Goal: Task Accomplishment & Management: Manage account settings

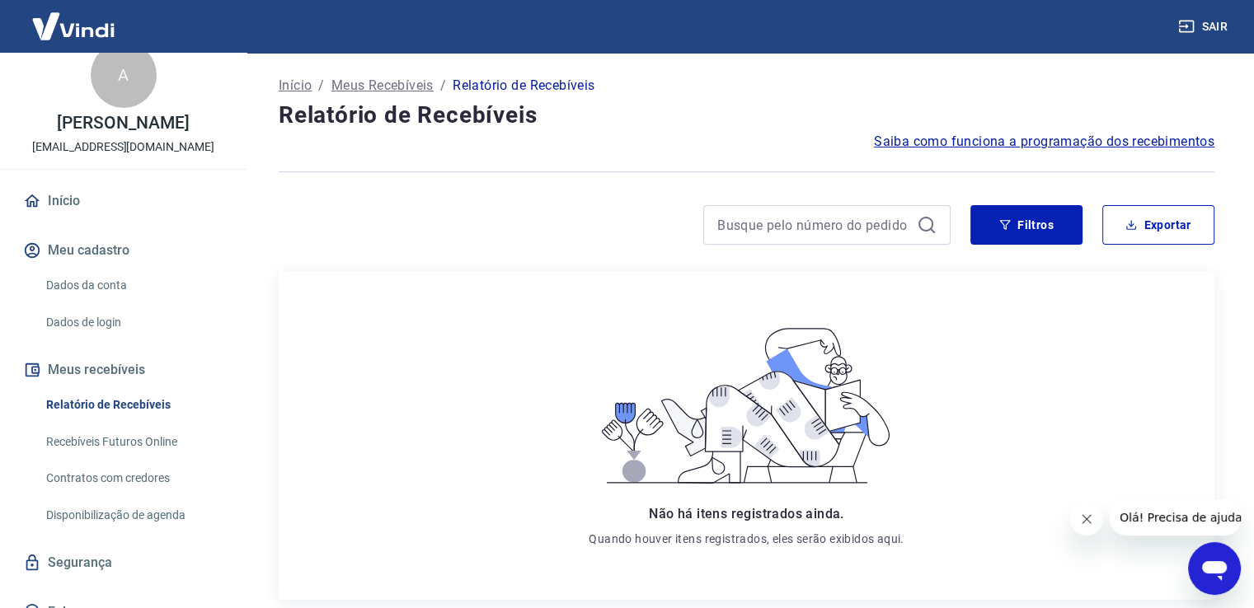
scroll to position [46, 0]
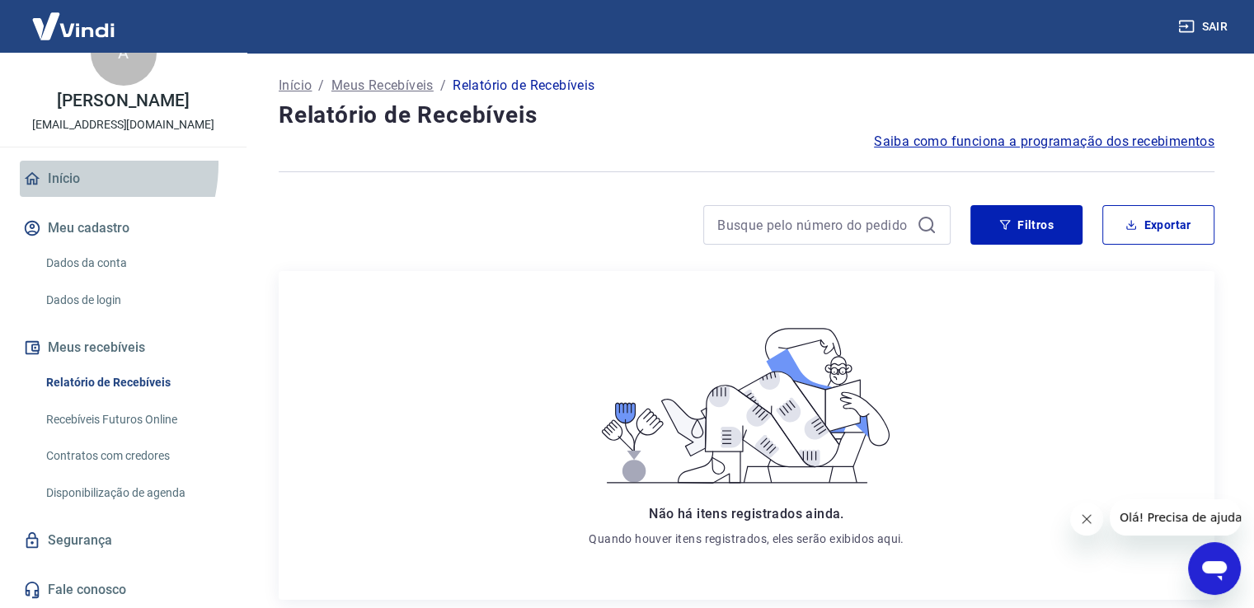
click at [63, 164] on link "Início" at bounding box center [123, 179] width 207 height 36
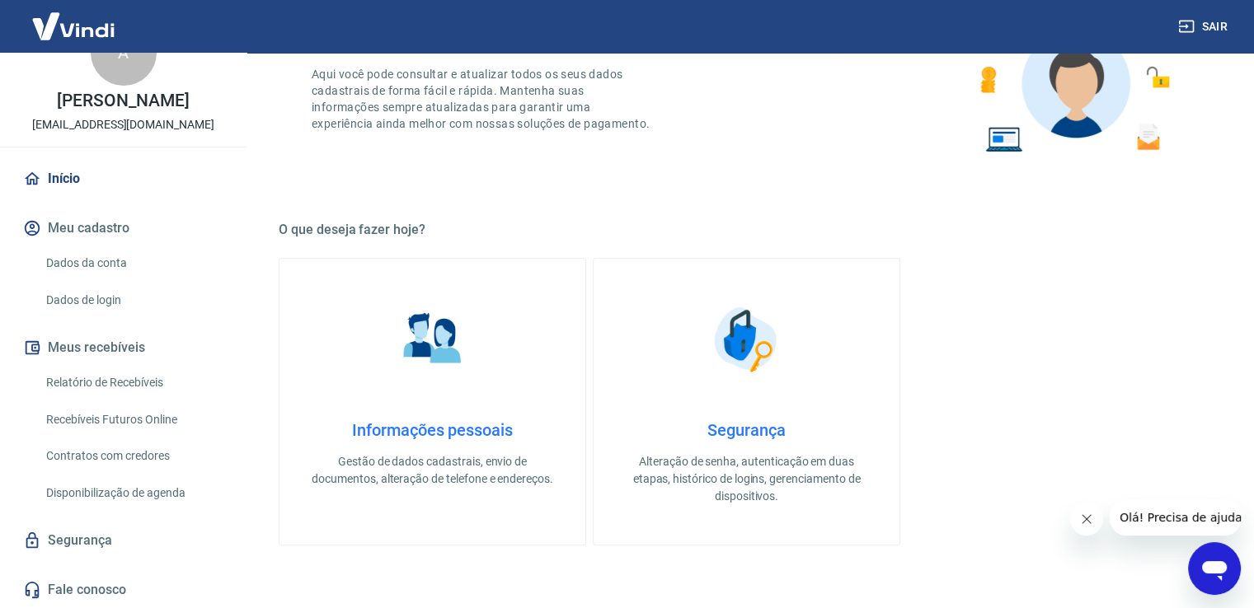
scroll to position [330, 0]
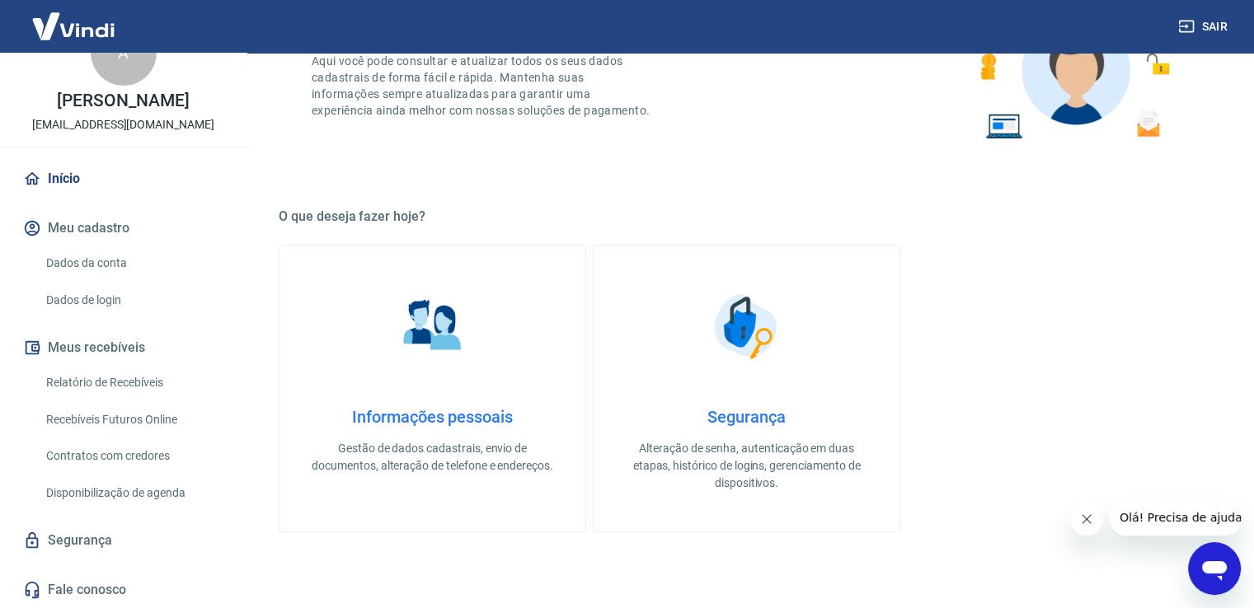
click at [100, 258] on link "Dados da conta" at bounding box center [133, 264] width 187 height 34
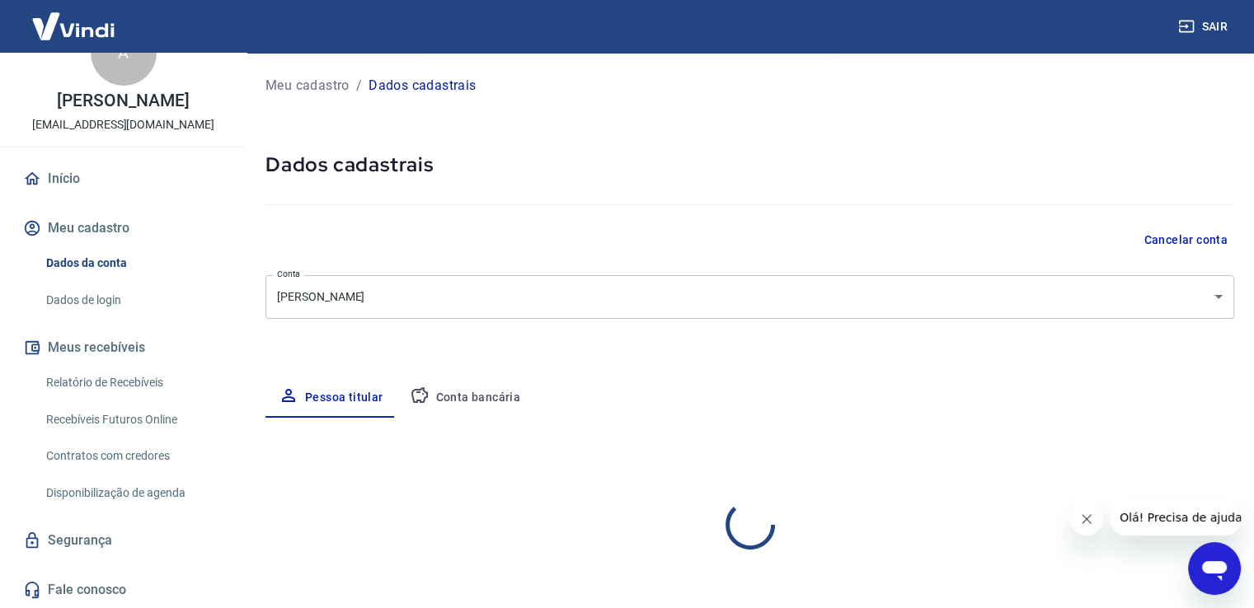
select select "RJ"
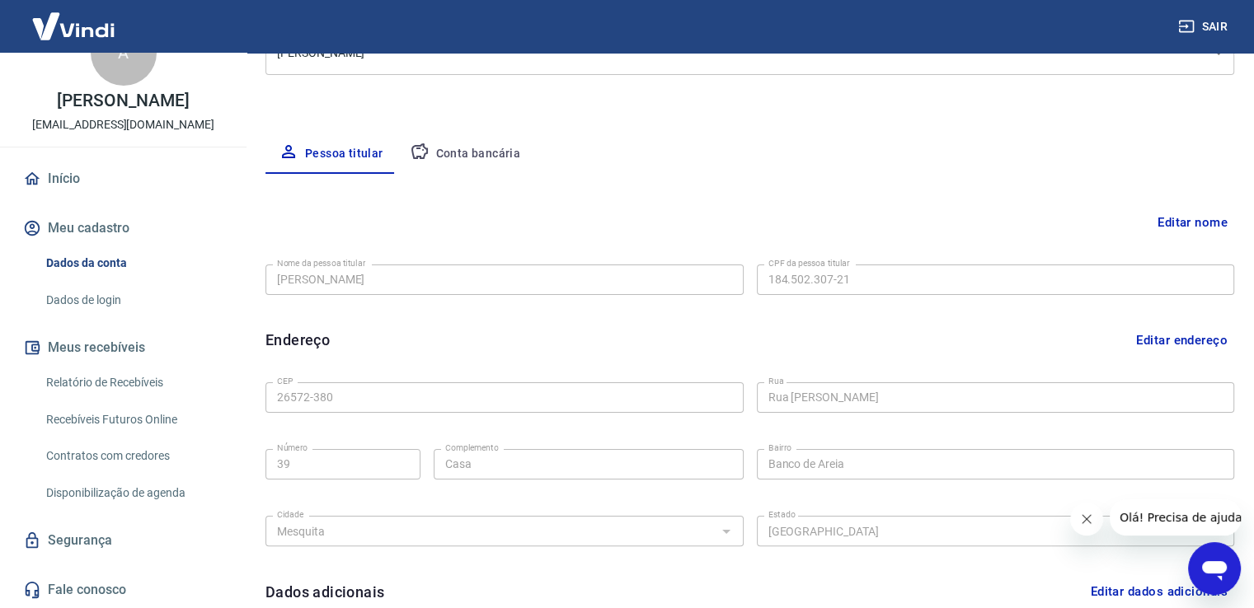
scroll to position [35, 0]
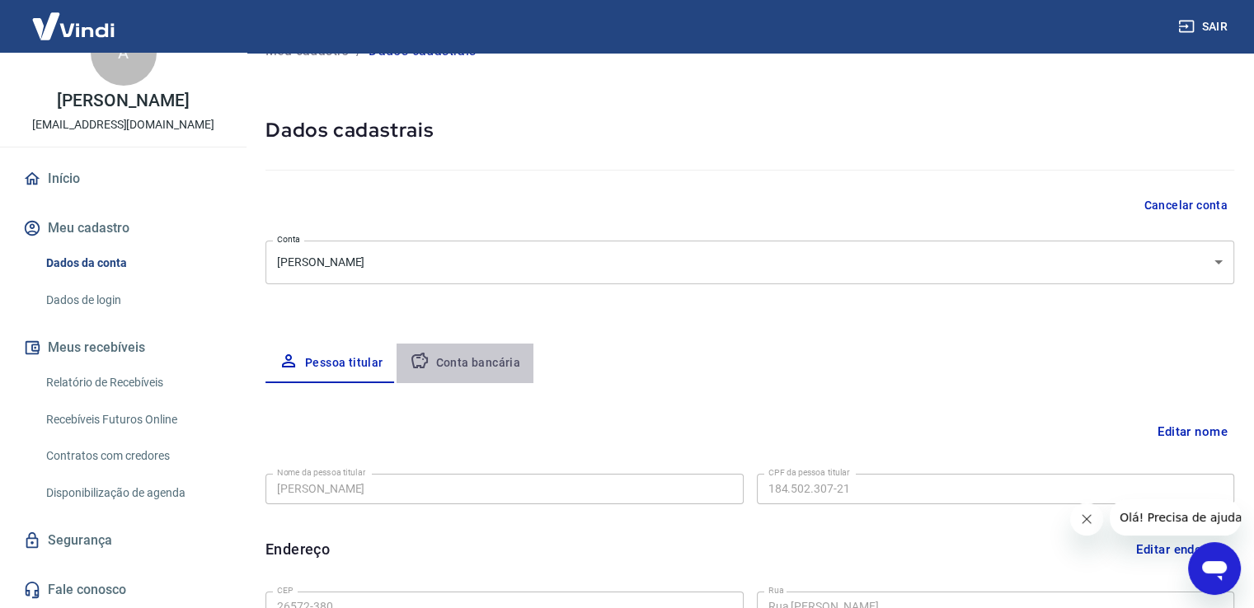
click at [469, 364] on button "Conta bancária" at bounding box center [466, 364] width 138 height 40
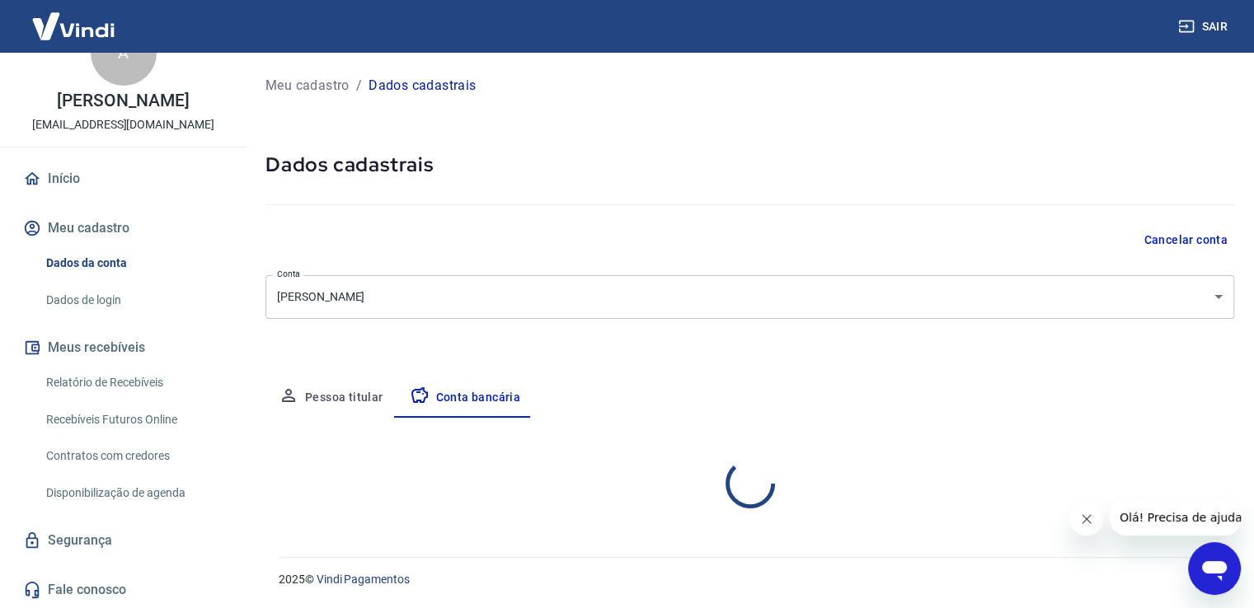
scroll to position [0, 0]
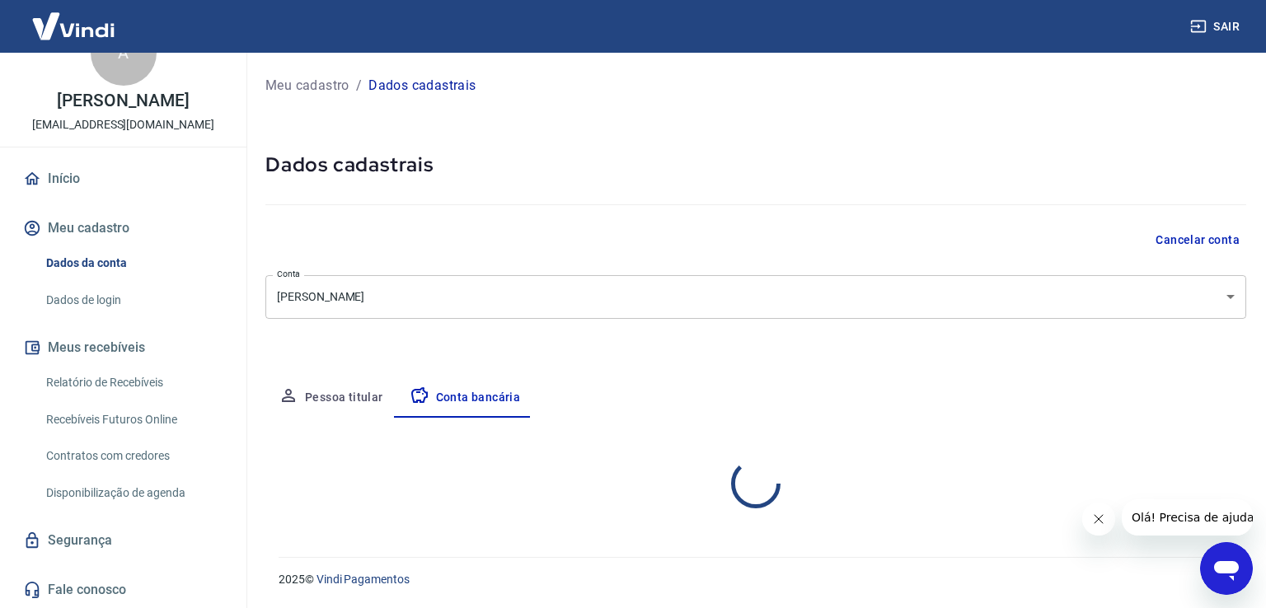
select select "1"
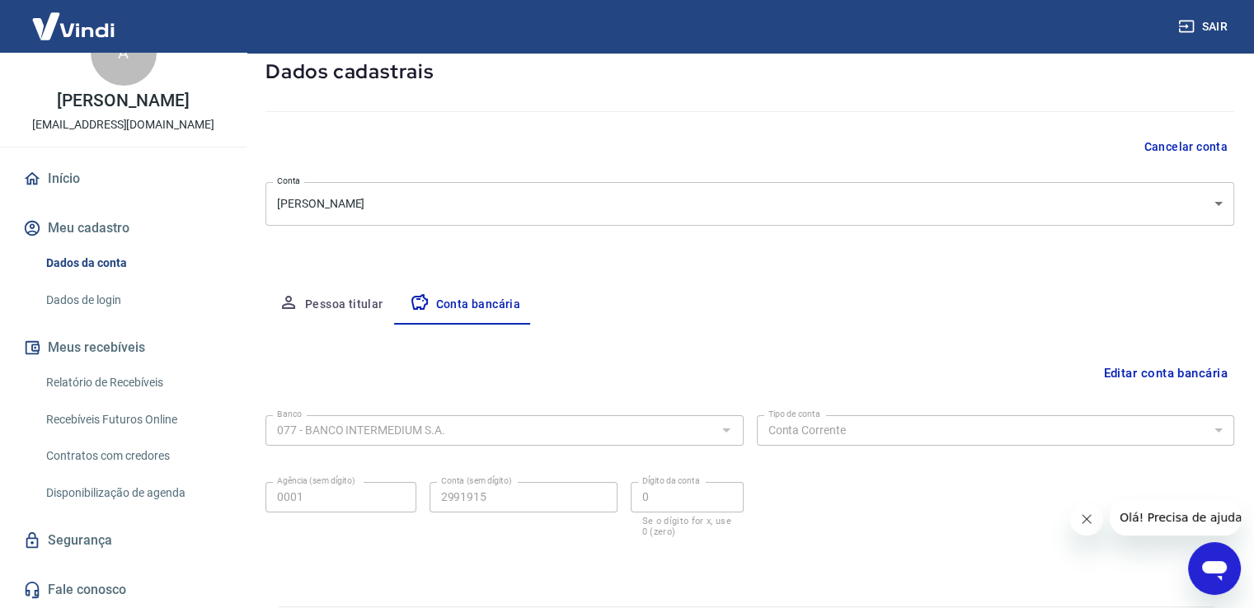
scroll to position [142, 0]
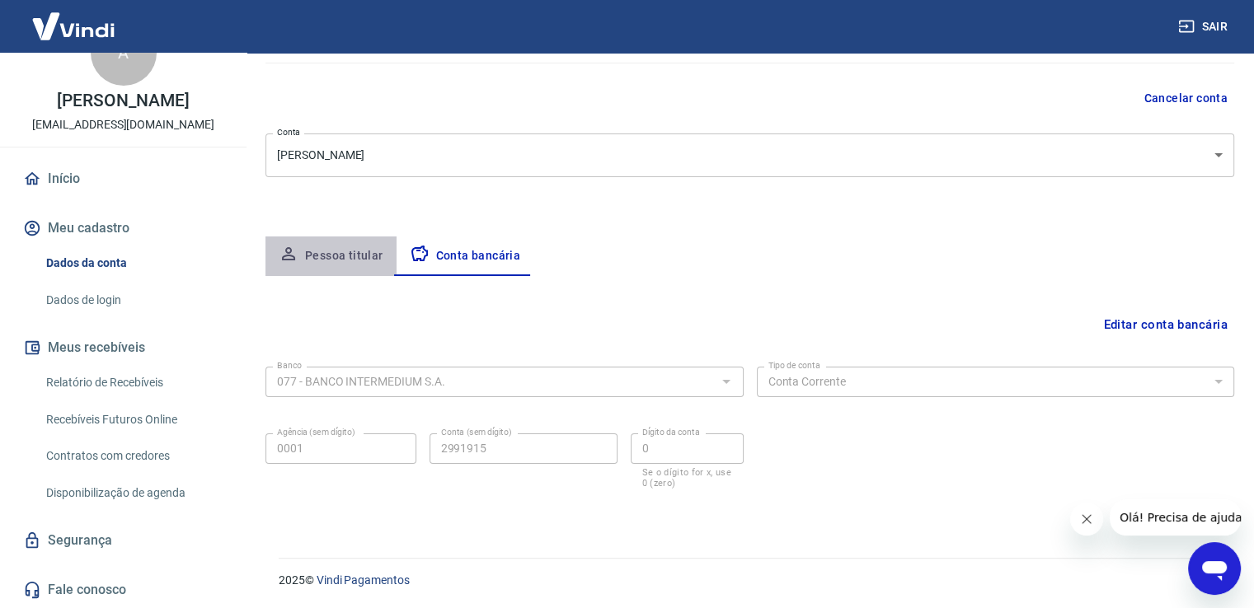
click at [356, 264] on button "Pessoa titular" at bounding box center [330, 257] width 131 height 40
select select "RJ"
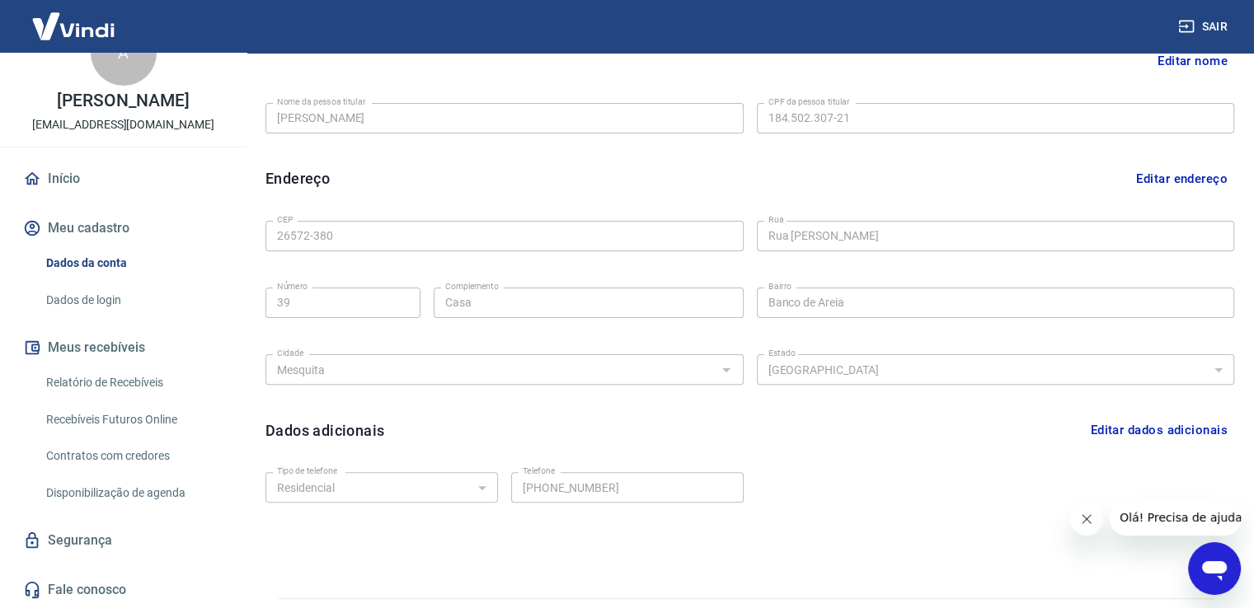
scroll to position [447, 0]
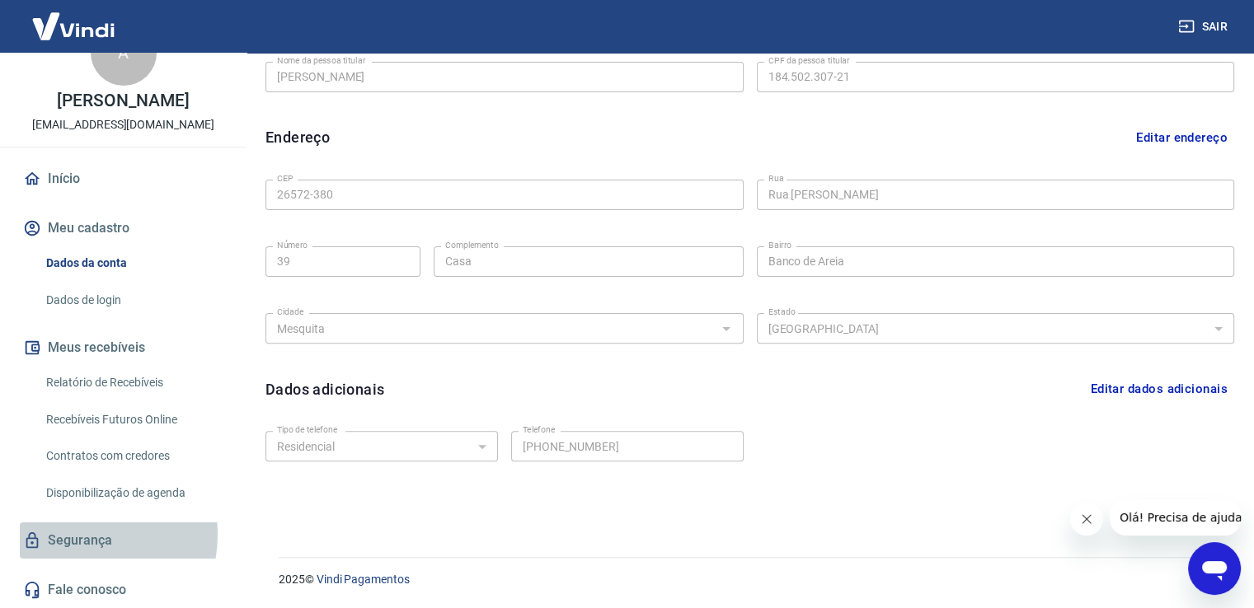
click at [79, 535] on link "Segurança" at bounding box center [123, 541] width 207 height 36
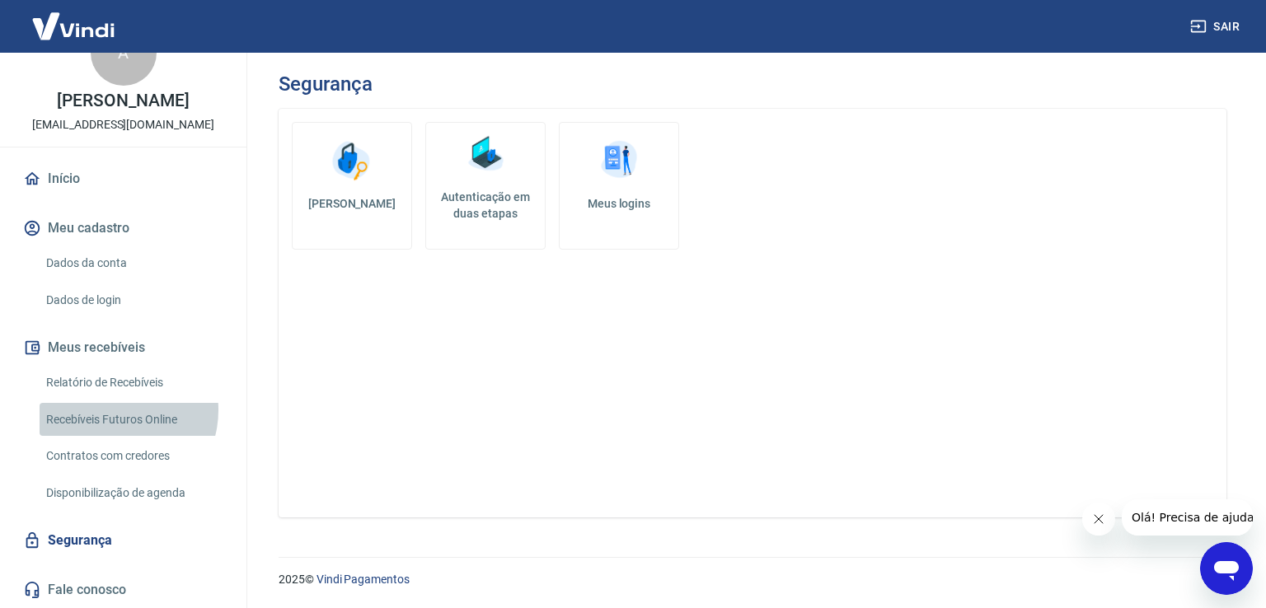
click at [115, 410] on link "Recebíveis Futuros Online" at bounding box center [133, 420] width 187 height 34
